Goal: Transaction & Acquisition: Purchase product/service

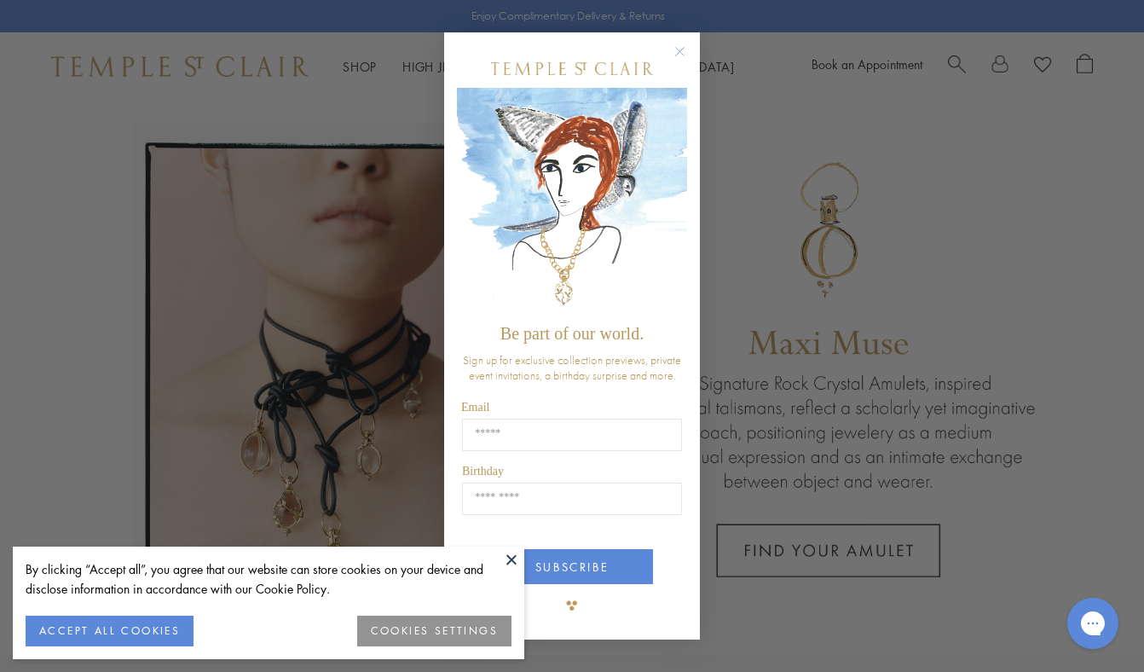
click at [680, 55] on circle "Close dialog" at bounding box center [680, 52] width 20 height 20
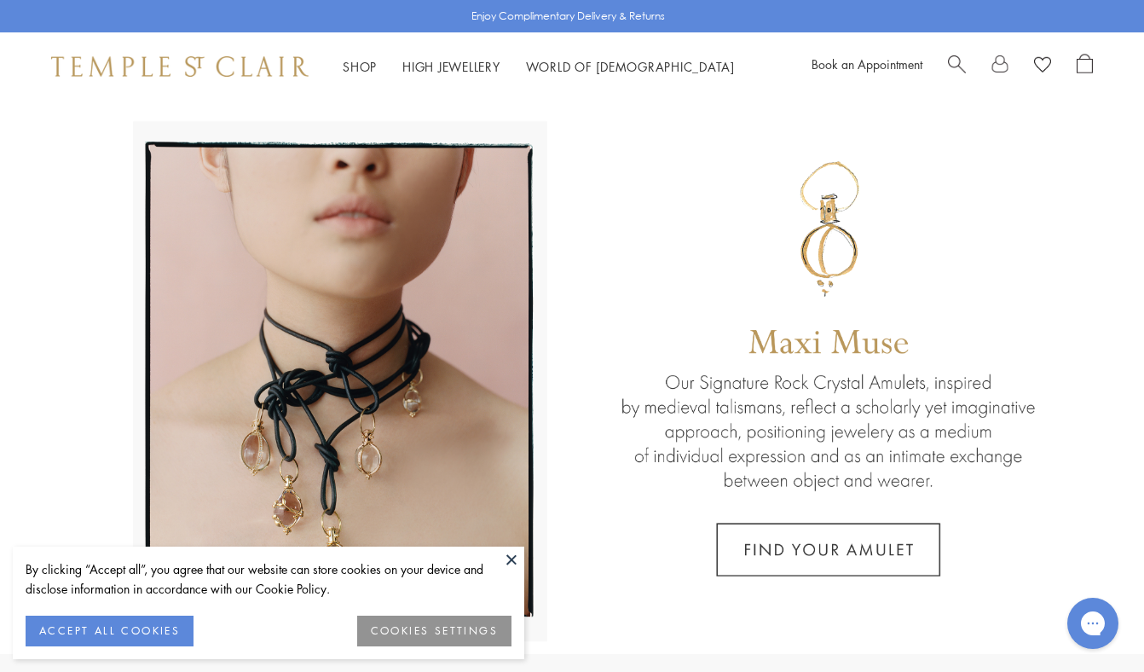
scroll to position [3, 0]
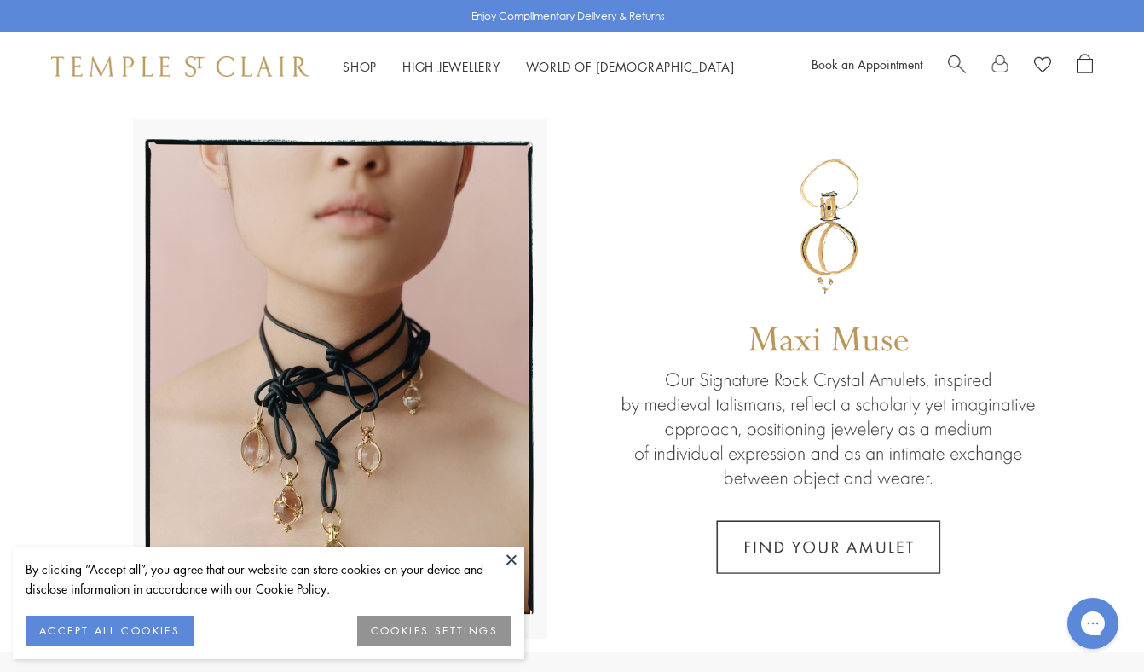
click at [422, 632] on button "COOKIES SETTINGS" at bounding box center [434, 630] width 154 height 31
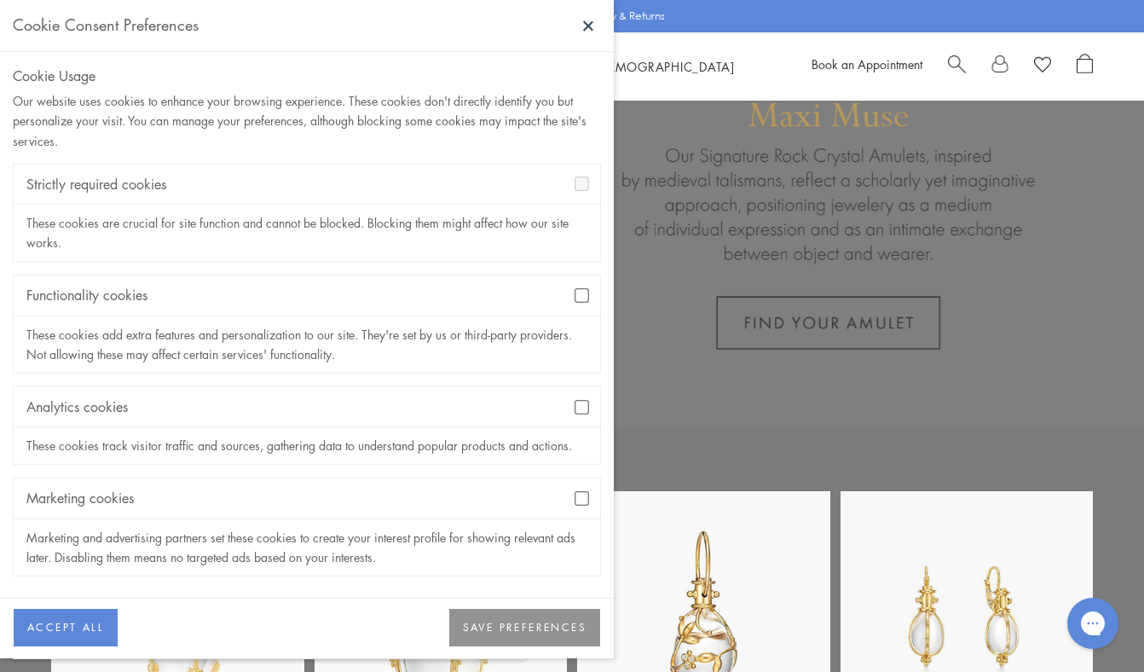
scroll to position [272, 0]
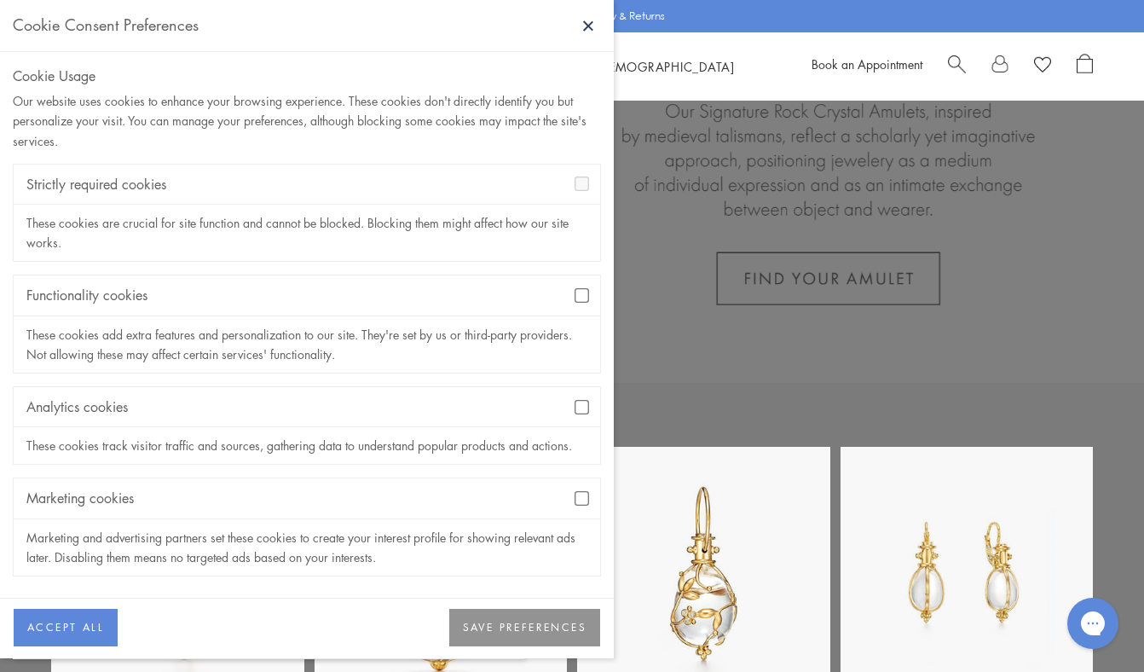
click at [509, 632] on button "SAVE PREFERENCES" at bounding box center [524, 628] width 151 height 38
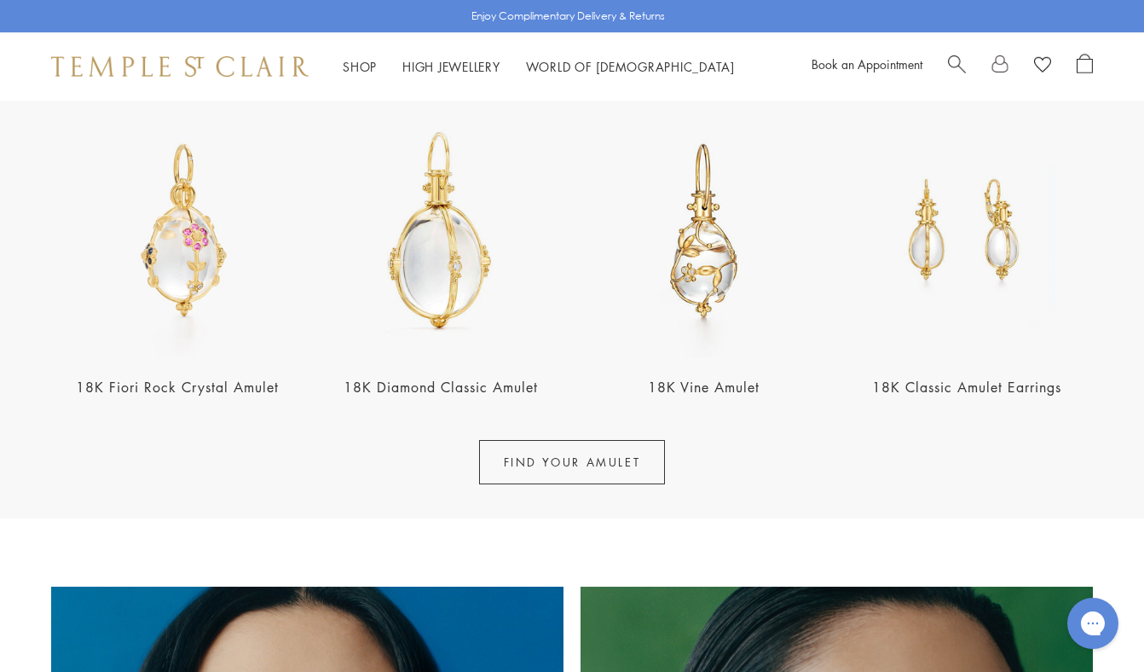
scroll to position [0, 0]
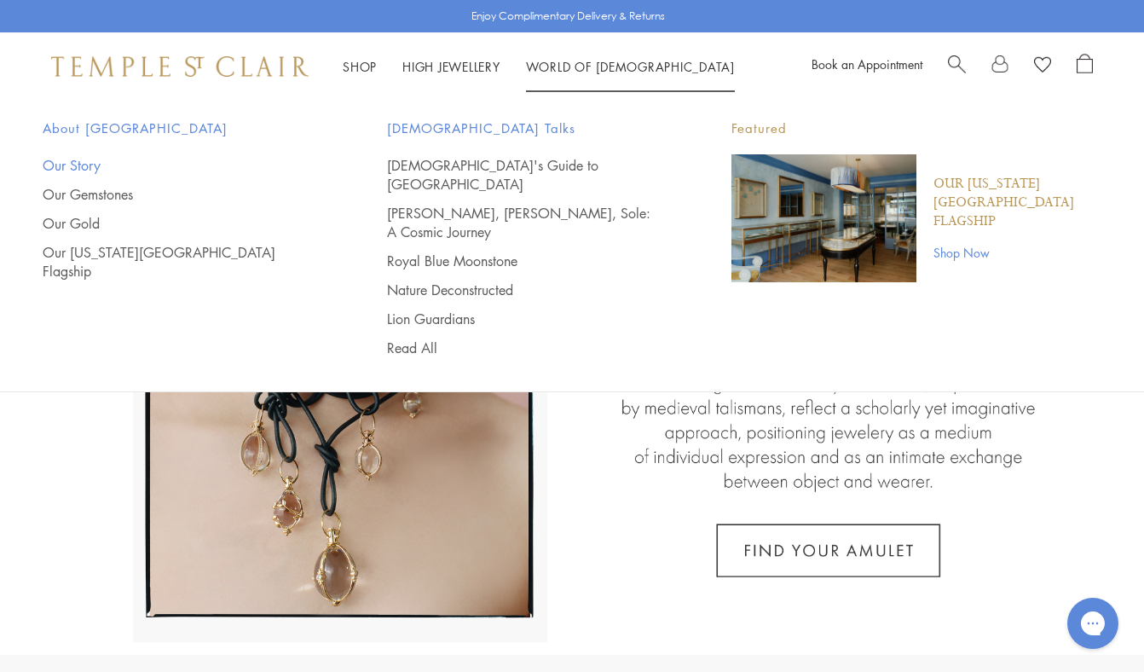
click at [81, 169] on link "Our Story" at bounding box center [181, 165] width 276 height 19
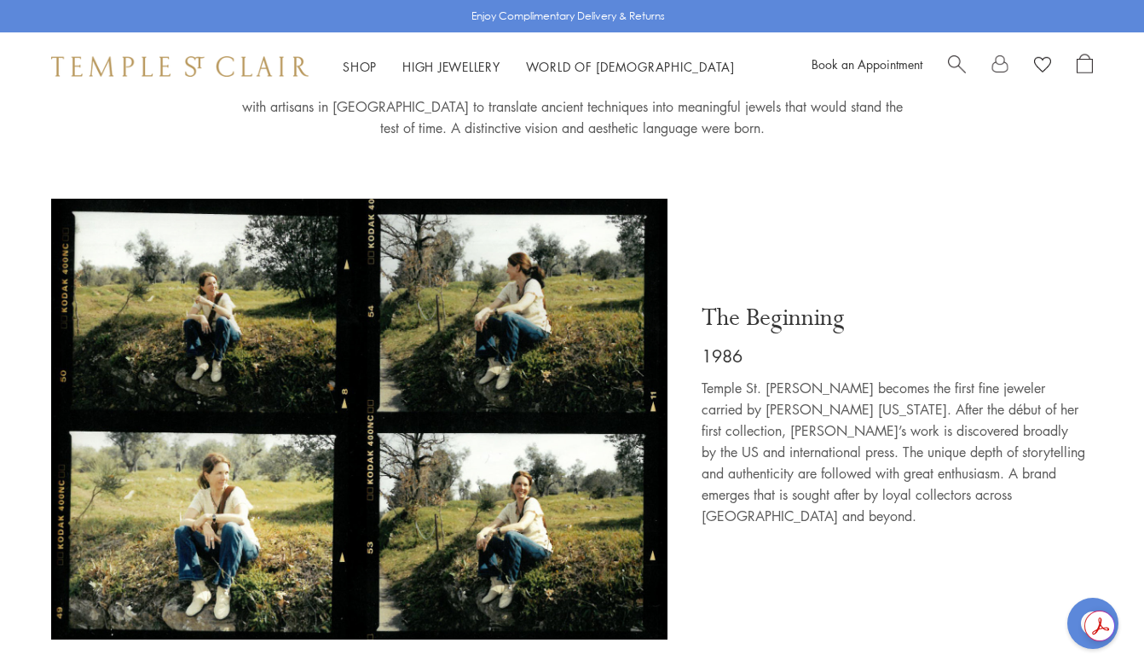
scroll to position [423, 0]
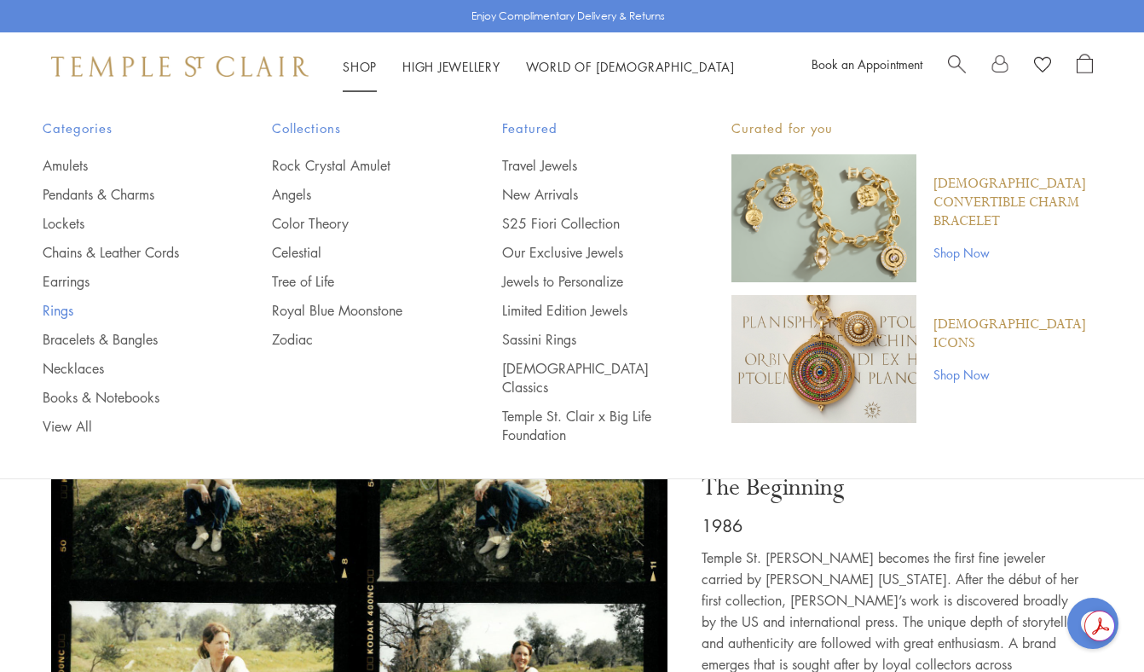
click at [54, 304] on link "Rings" at bounding box center [123, 310] width 161 height 19
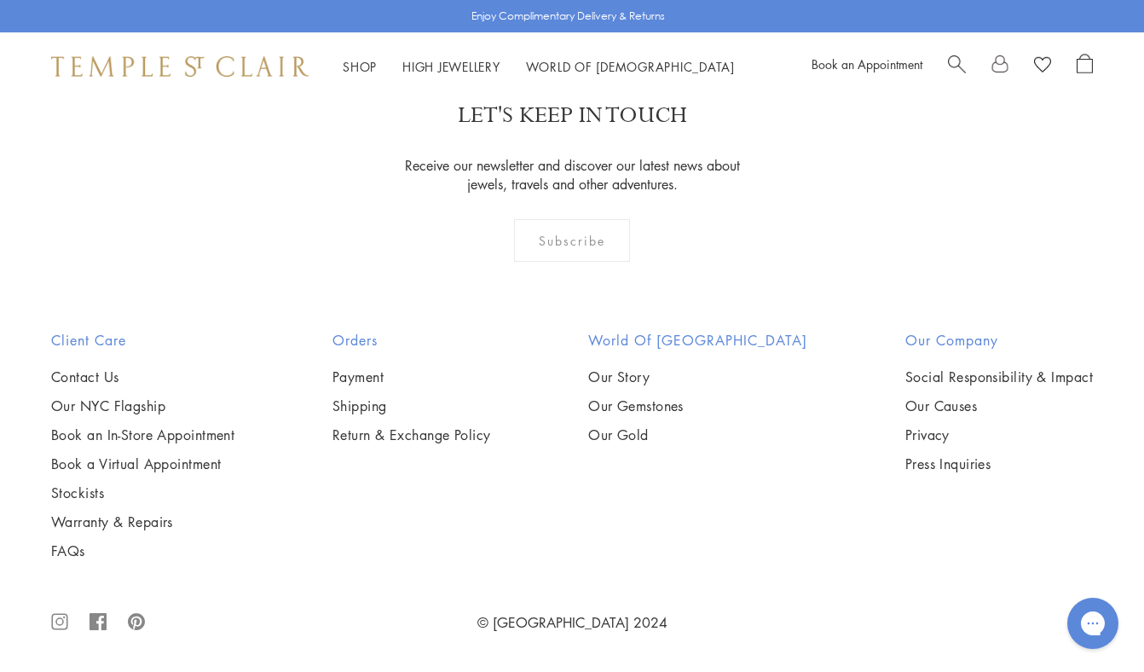
scroll to position [4170, 0]
click at [0, 0] on img at bounding box center [0, 0] width 0 height 0
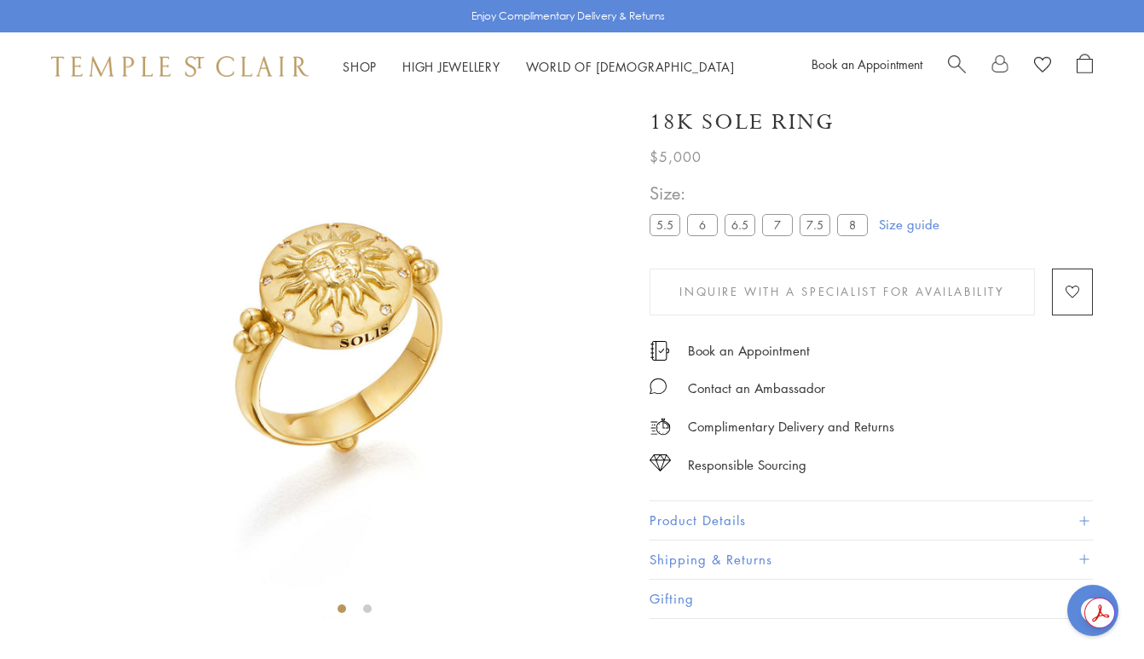
scroll to position [101, 0]
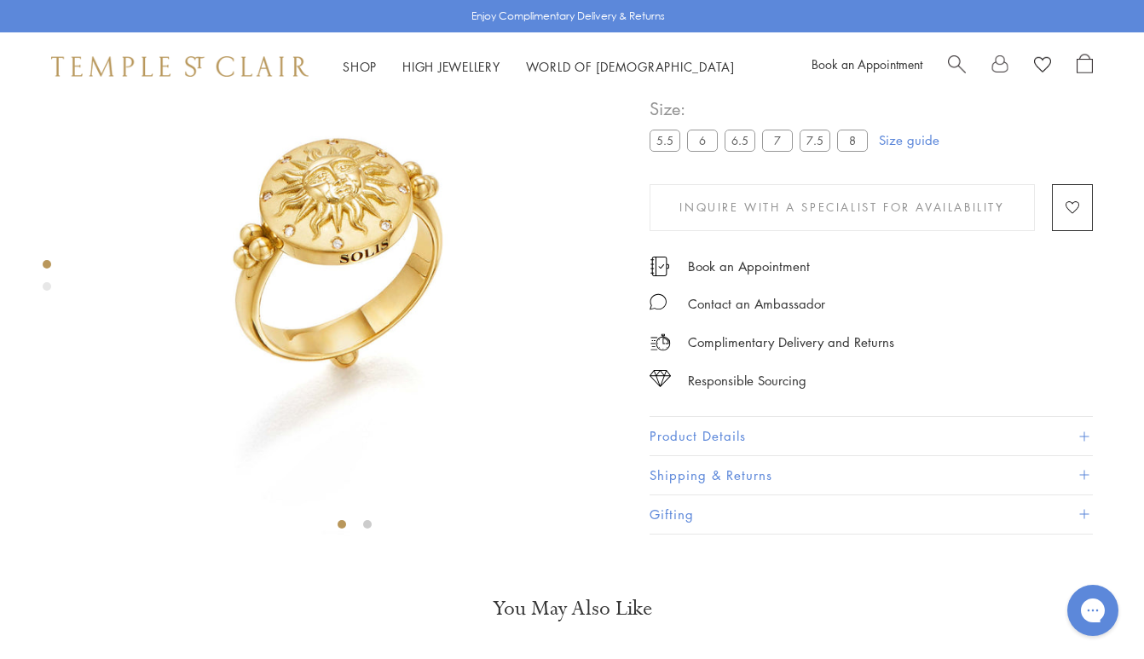
click at [666, 152] on label "5.5" at bounding box center [665, 140] width 31 height 21
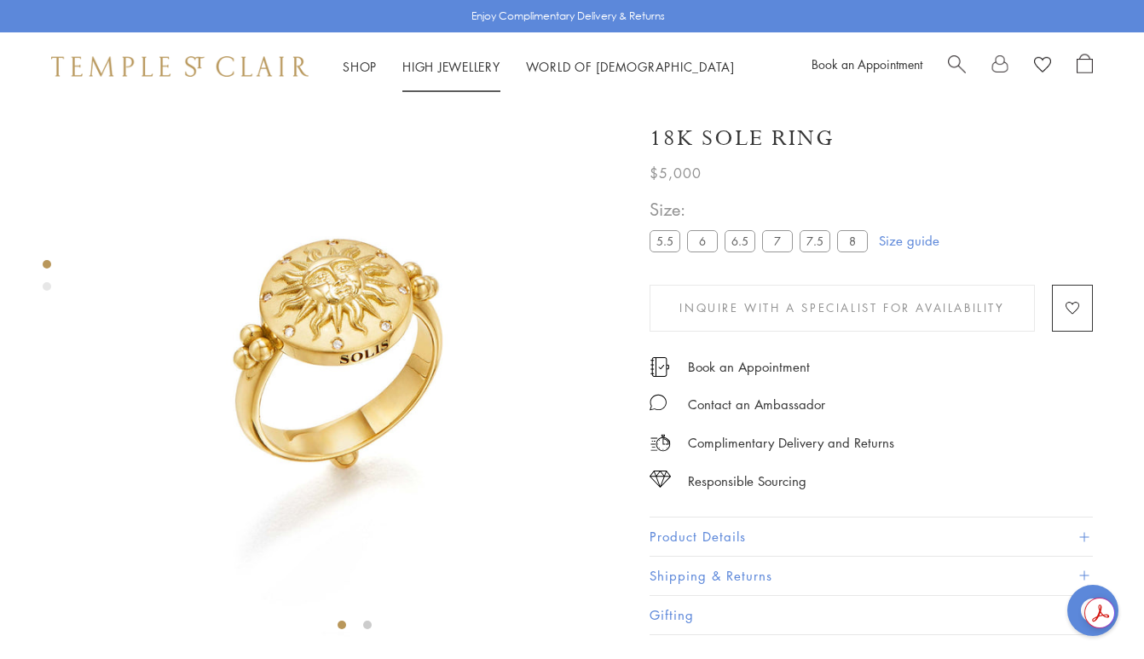
click at [469, 70] on link "High Jewellery High Jewellery" at bounding box center [451, 66] width 98 height 17
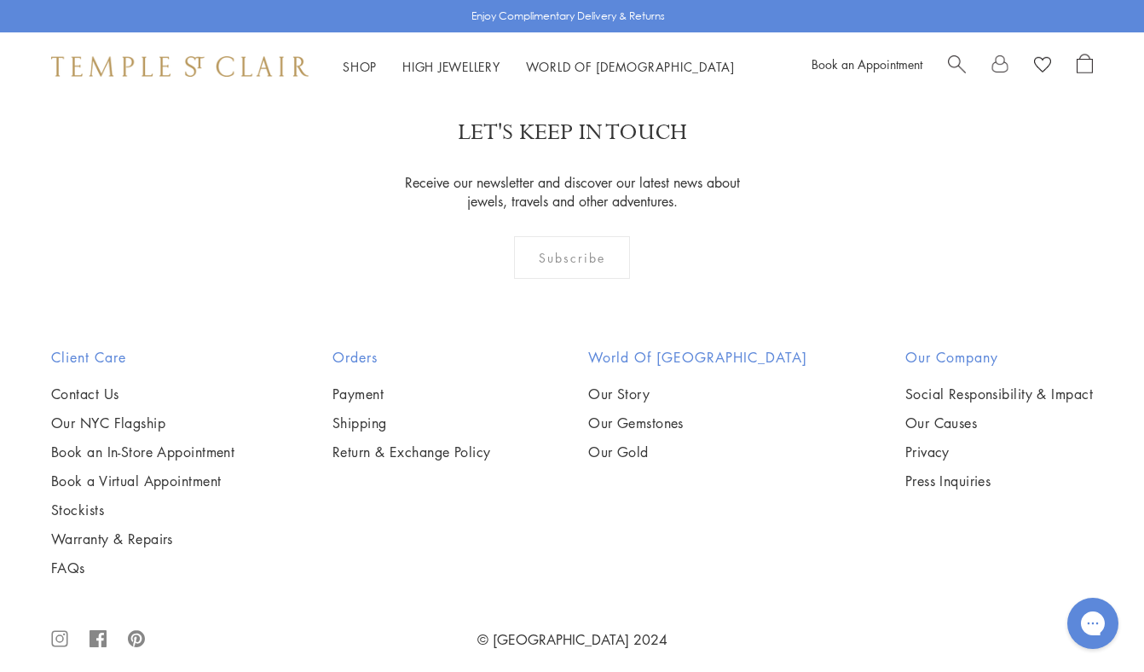
scroll to position [1566, 0]
